Goal: Task Accomplishment & Management: Complete application form

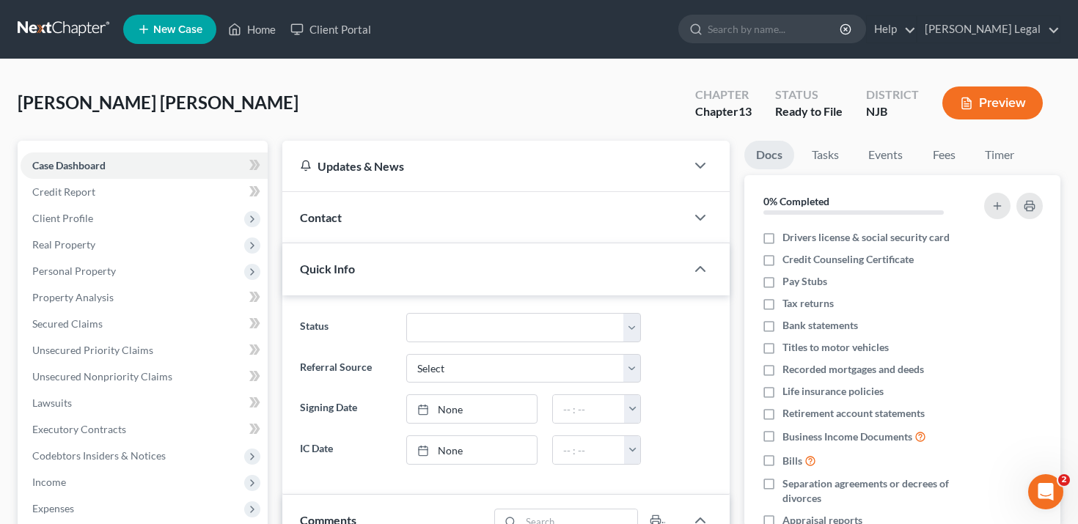
scroll to position [80, 0]
click at [977, 100] on button "Preview" at bounding box center [992, 103] width 100 height 33
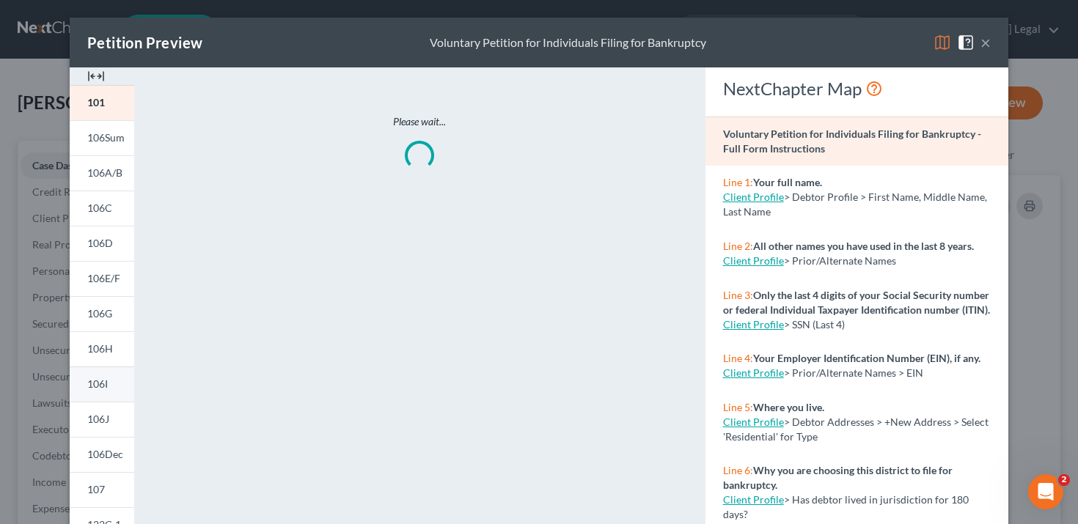
click at [120, 381] on link "106I" at bounding box center [102, 384] width 65 height 35
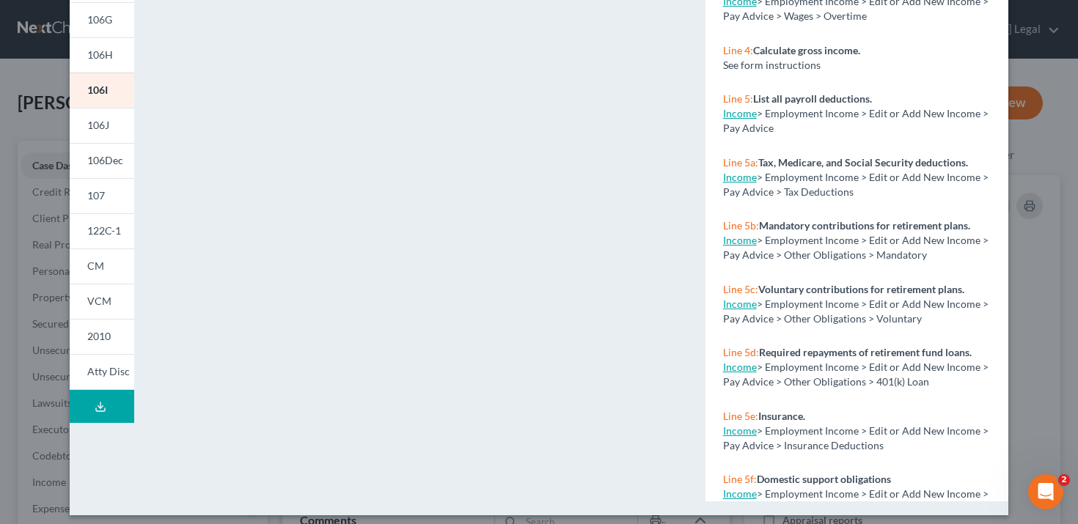
scroll to position [302, 0]
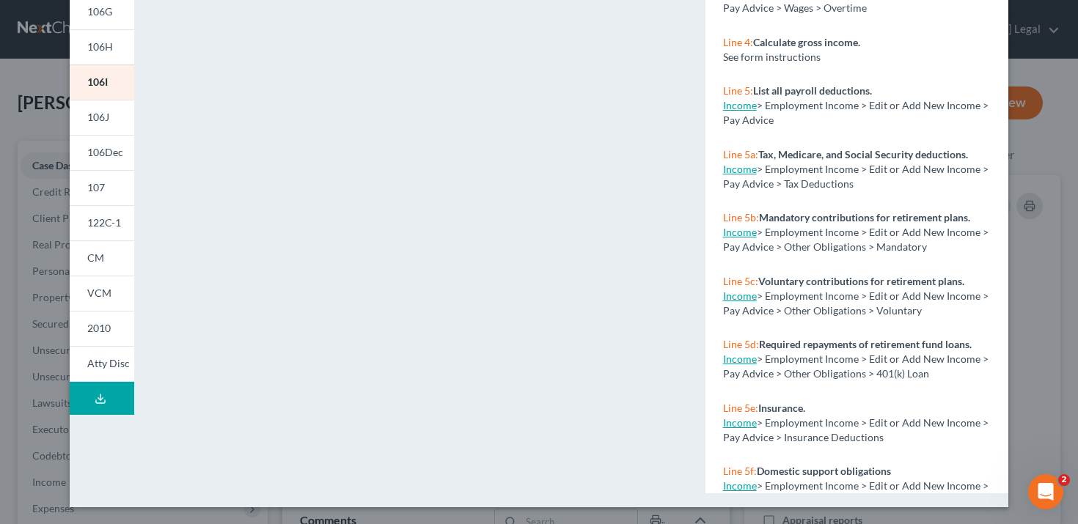
click at [21, 328] on div "Petition Preview Schedule I: Your Income × 101 106Sum 106A/B 106C 106D 106E/F 1…" at bounding box center [539, 262] width 1078 height 524
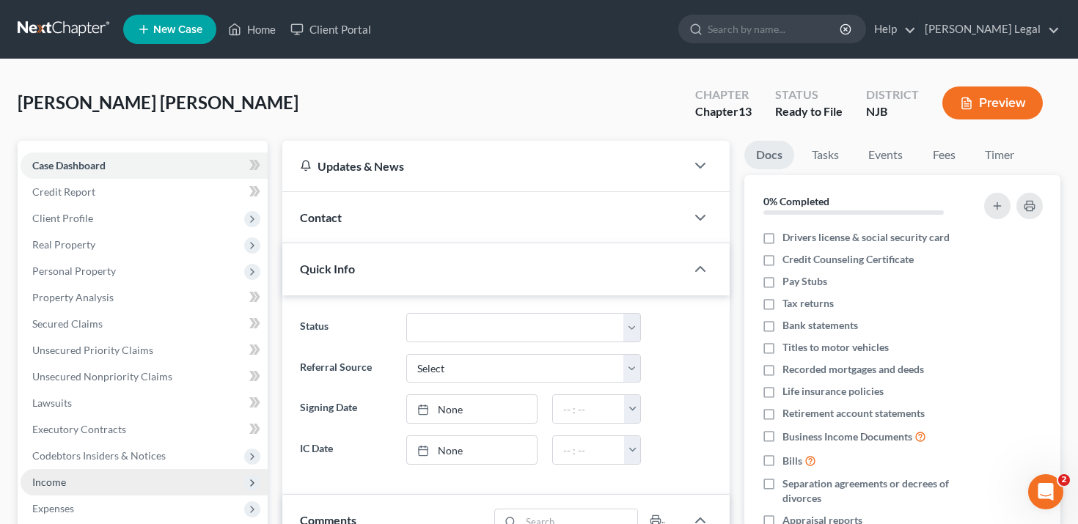
click at [54, 478] on span "Income" at bounding box center [49, 482] width 34 height 12
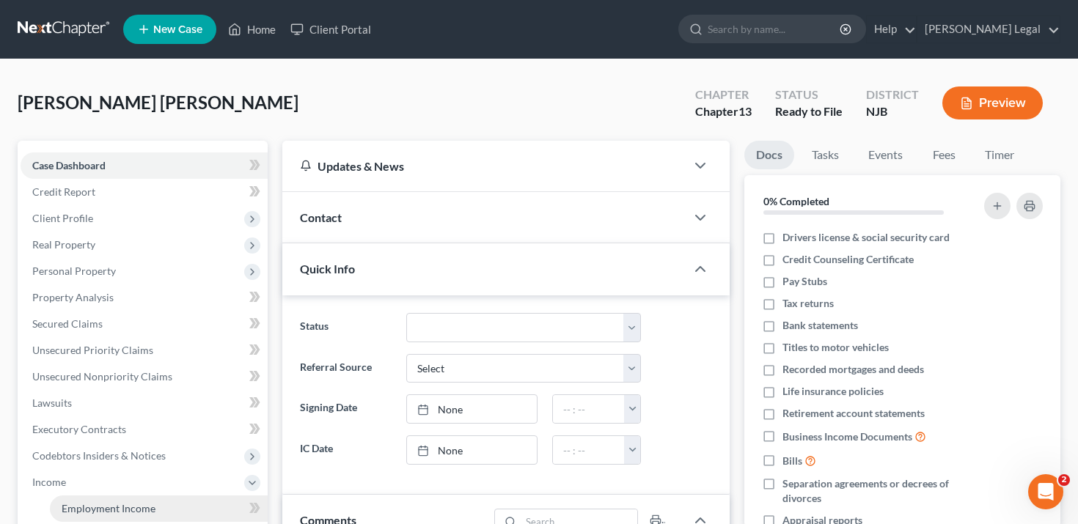
click at [63, 502] on span "Employment Income" at bounding box center [109, 508] width 94 height 12
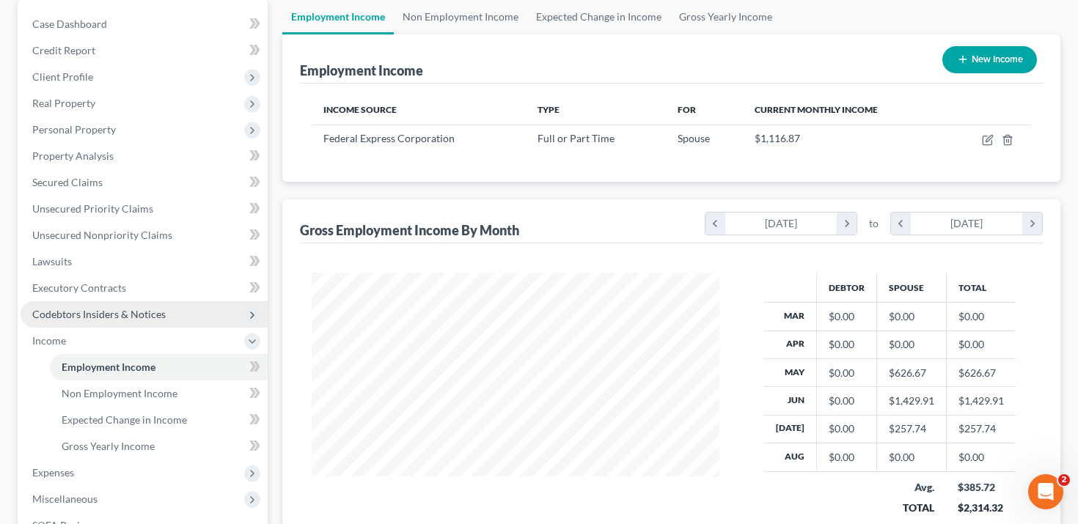
scroll to position [146, 0]
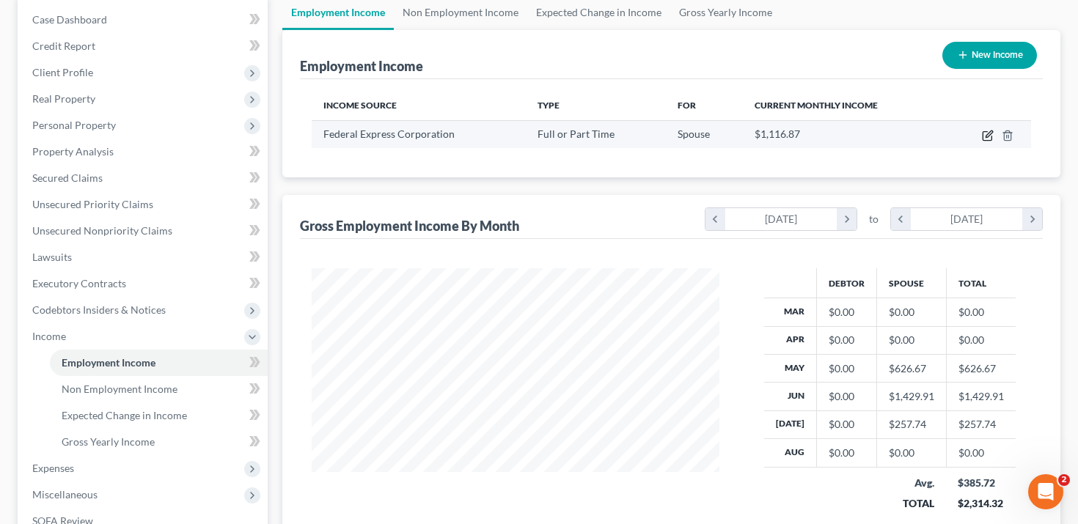
click at [992, 136] on icon "button" at bounding box center [988, 136] width 12 height 12
select select "0"
select select "44"
select select "3"
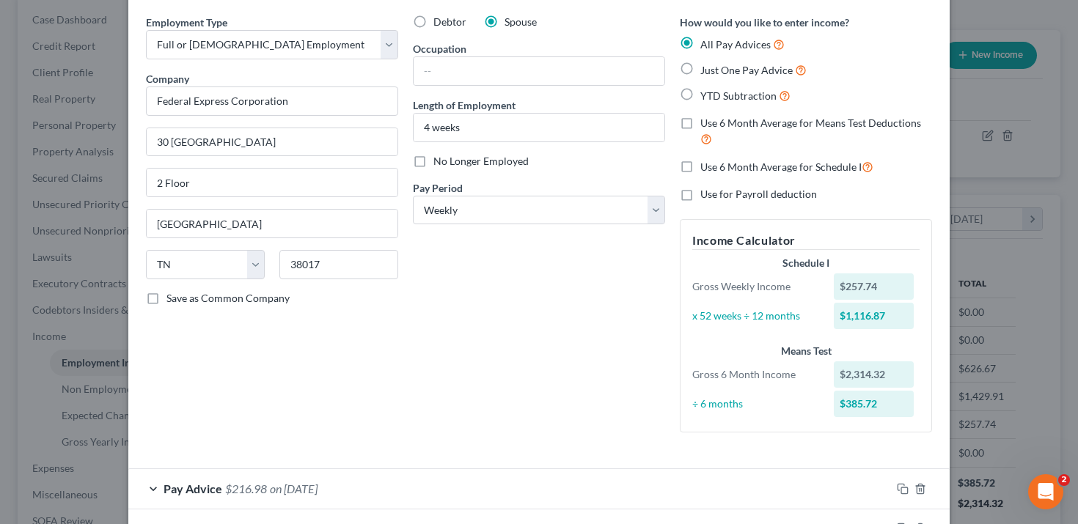
scroll to position [0, 0]
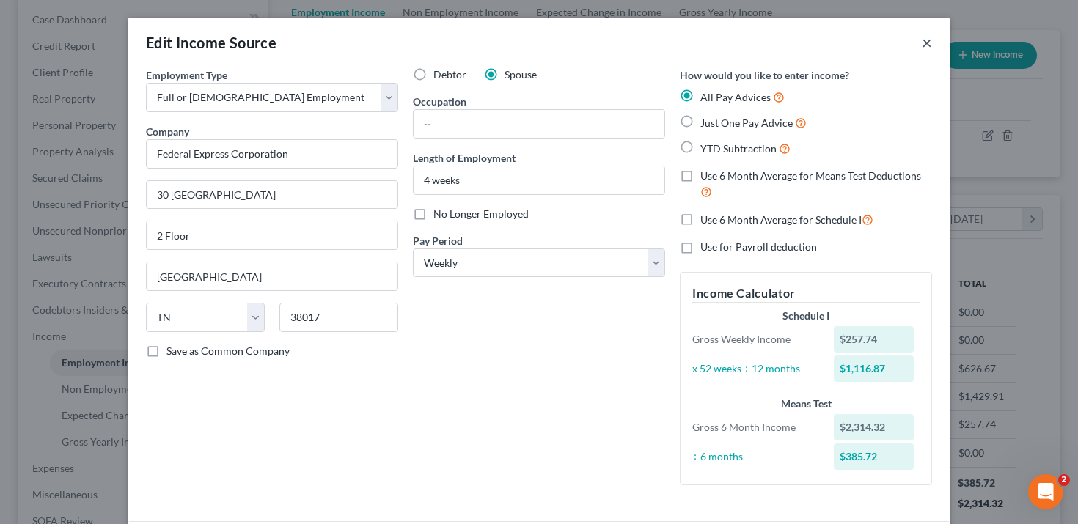
click at [927, 39] on button "×" at bounding box center [927, 43] width 10 height 18
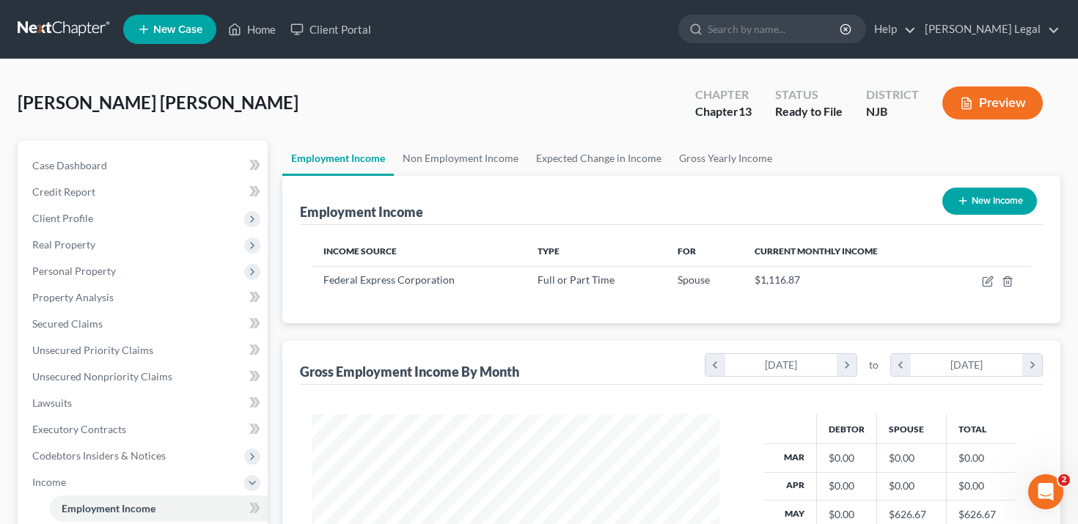
click at [986, 113] on button "Preview" at bounding box center [992, 103] width 100 height 33
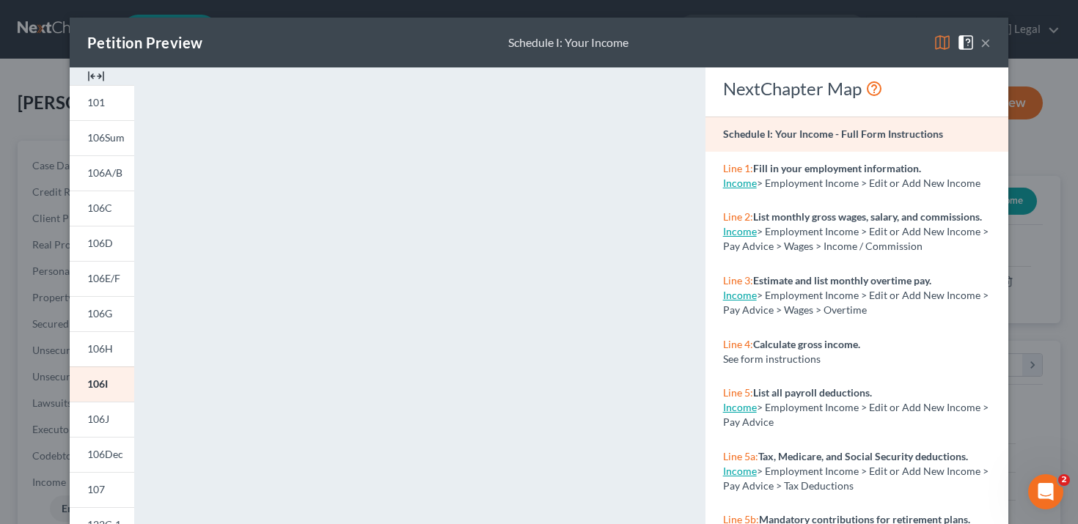
click at [985, 46] on button "×" at bounding box center [985, 43] width 10 height 18
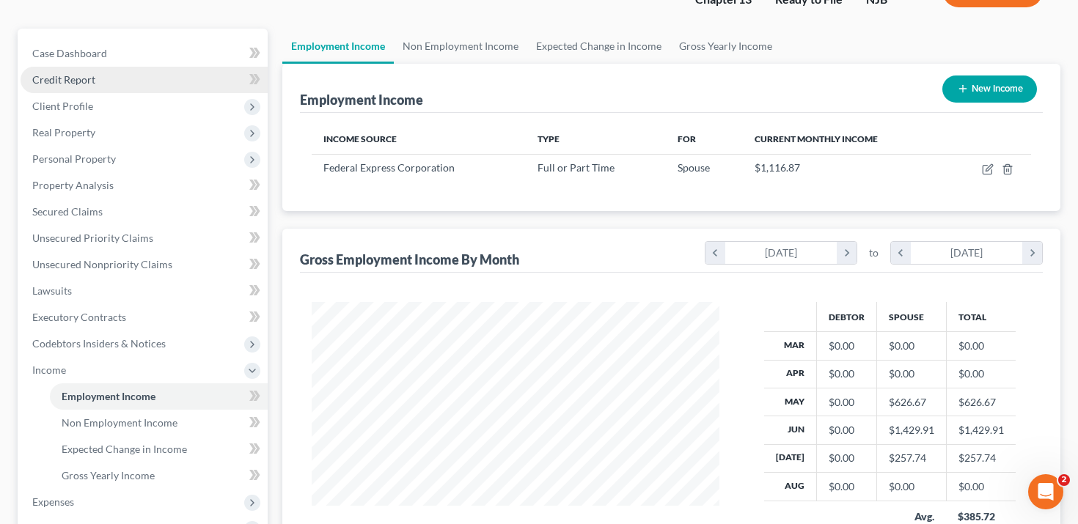
scroll to position [113, 0]
click at [123, 70] on link "Credit Report" at bounding box center [144, 79] width 247 height 26
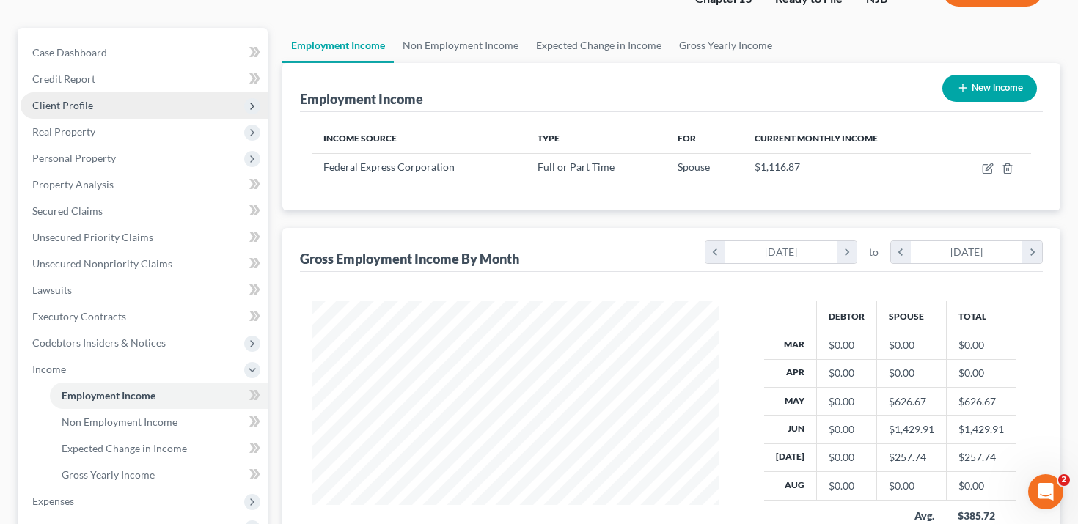
click at [123, 111] on span "Client Profile" at bounding box center [144, 105] width 247 height 26
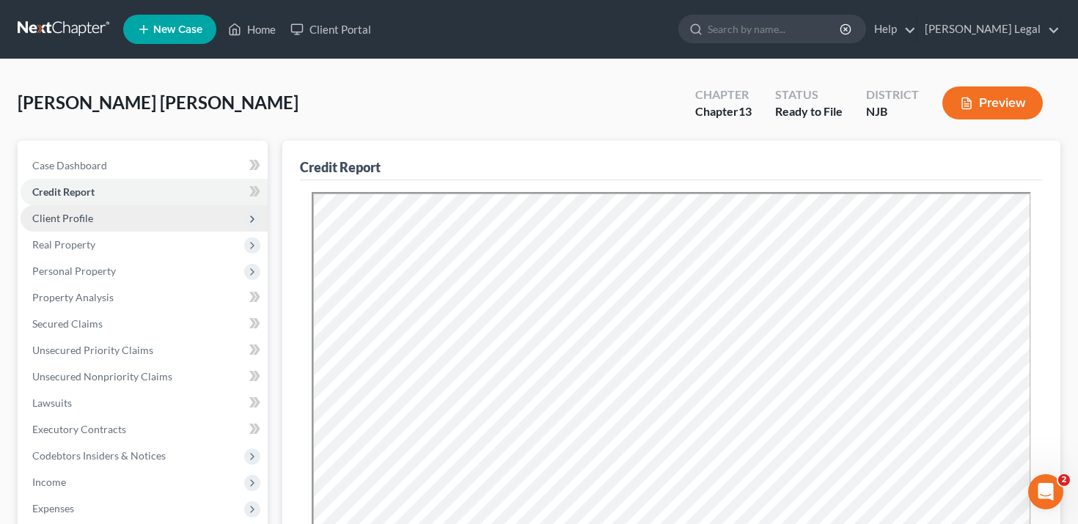
click at [122, 218] on span "Client Profile" at bounding box center [144, 218] width 247 height 26
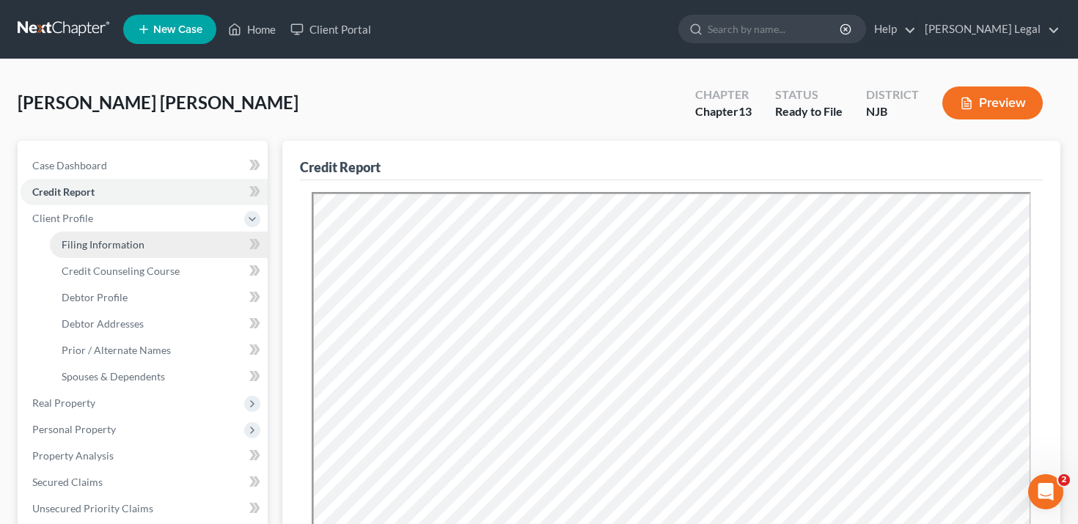
click at [125, 251] on link "Filing Information" at bounding box center [159, 245] width 218 height 26
select select "1"
select select "0"
select select "3"
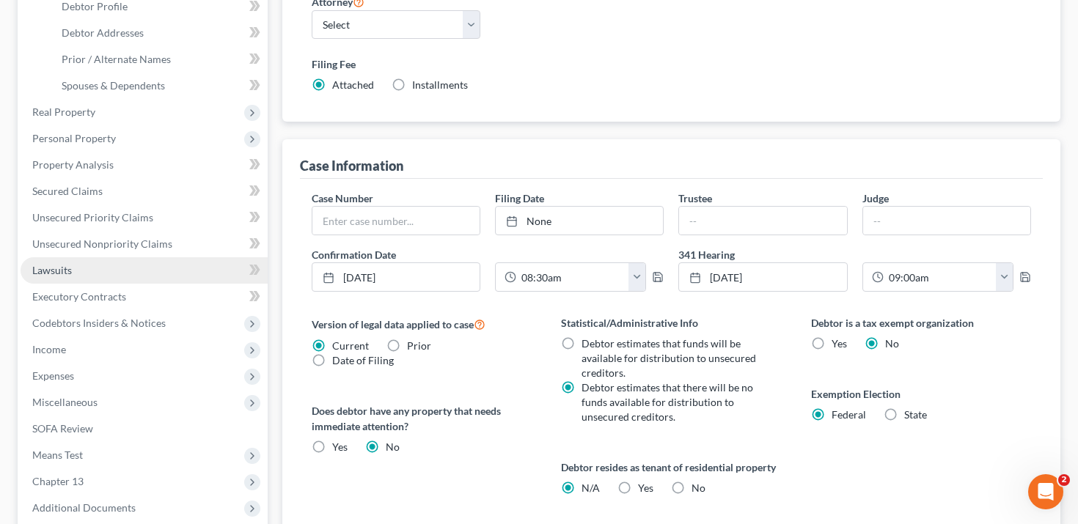
scroll to position [295, 0]
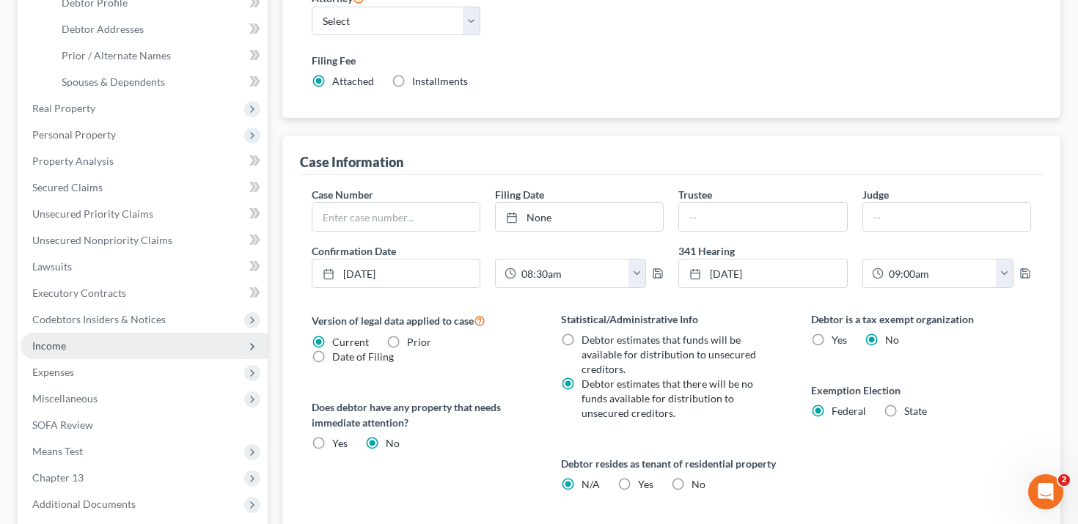
click at [139, 342] on span "Income" at bounding box center [144, 346] width 247 height 26
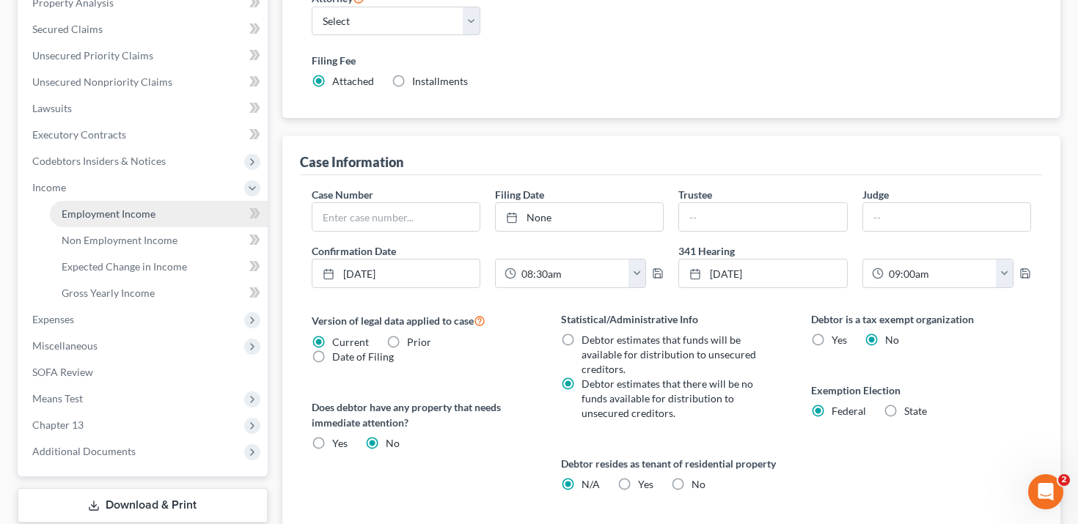
click at [145, 210] on span "Employment Income" at bounding box center [109, 213] width 94 height 12
